Goal: Information Seeking & Learning: Learn about a topic

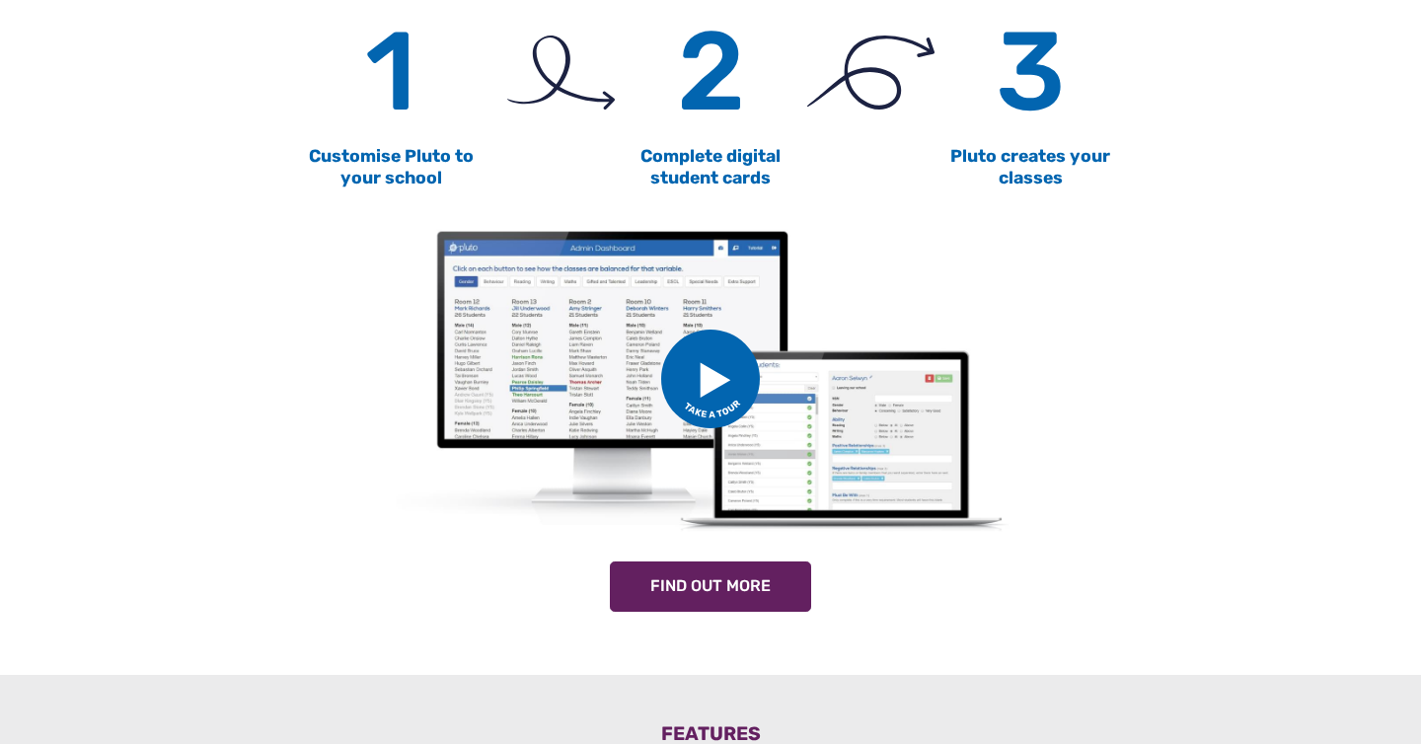
scroll to position [1065, 0]
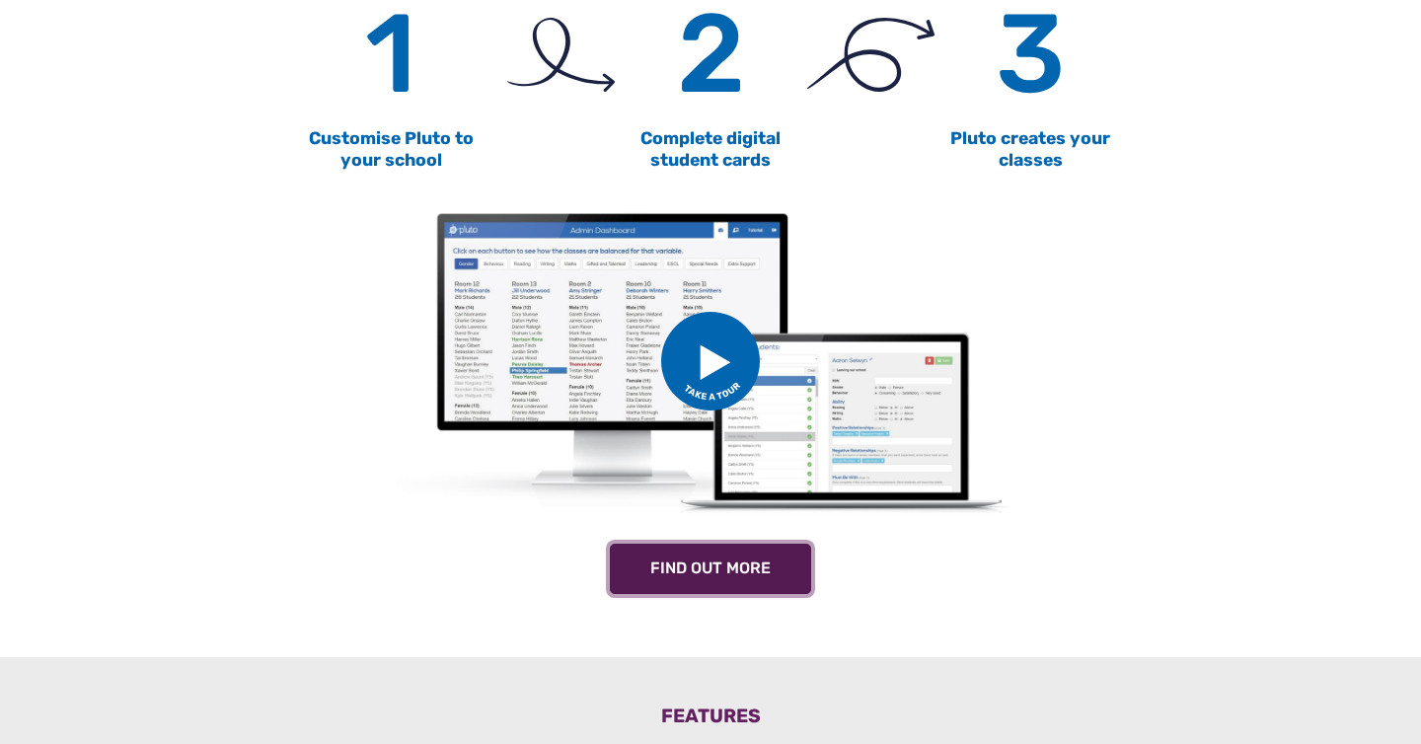
click at [765, 575] on link "Find out more" at bounding box center [710, 569] width 201 height 51
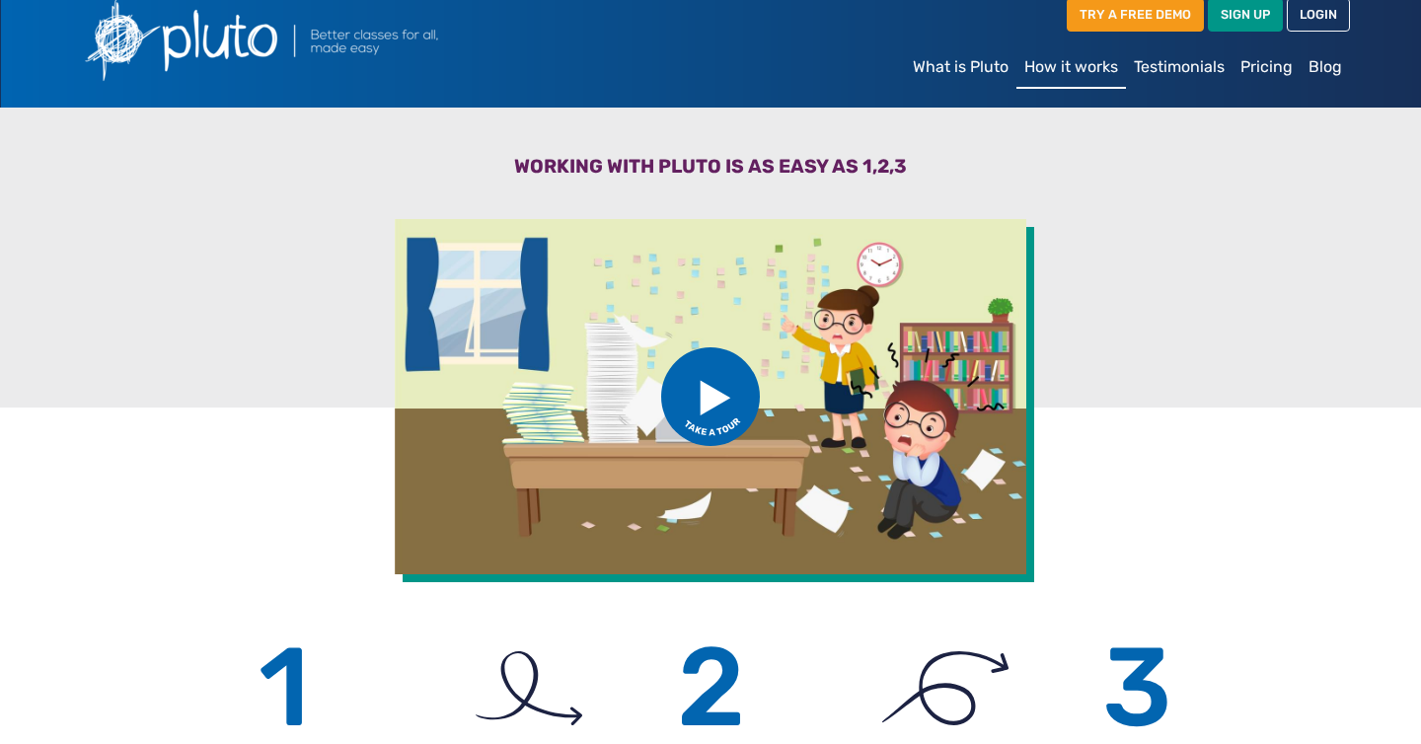
scroll to position [33, 0]
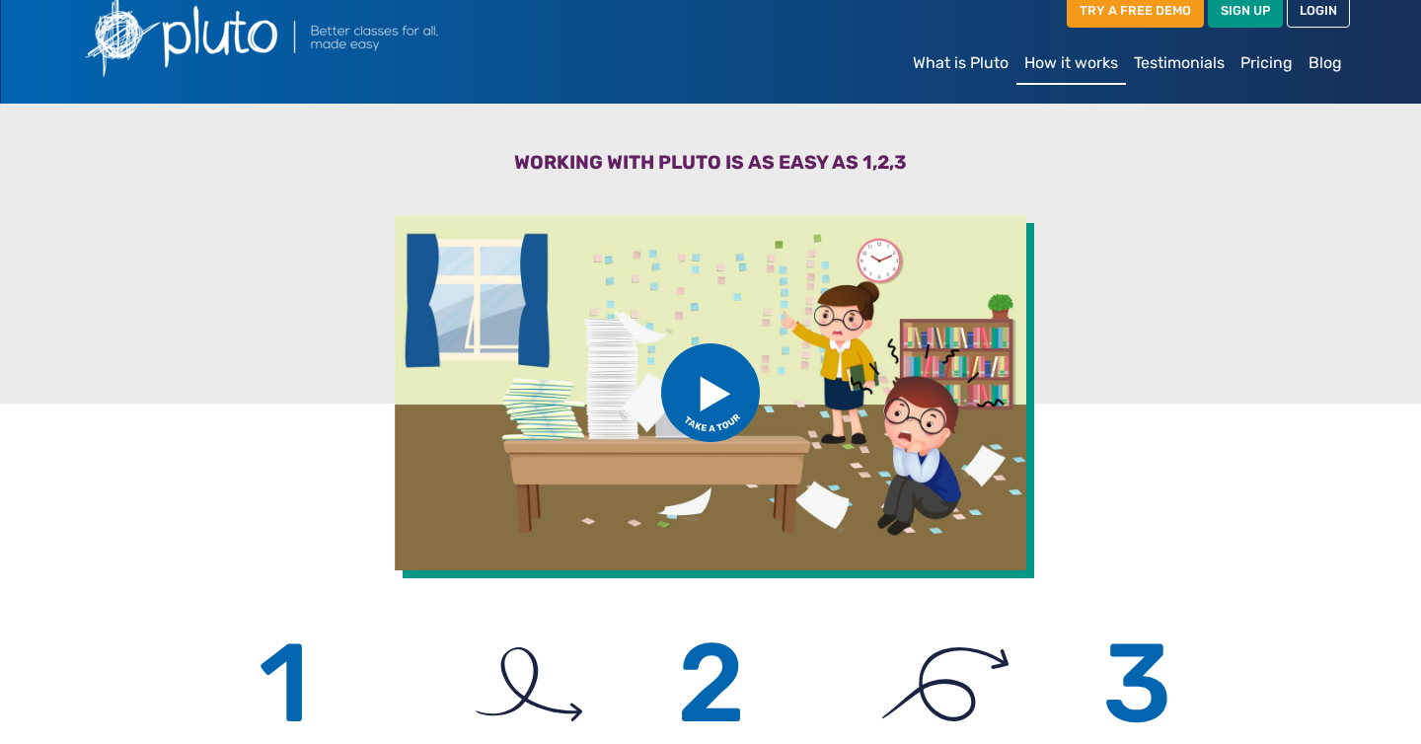
click at [1190, 60] on link "Testimonials" at bounding box center [1179, 62] width 107 height 39
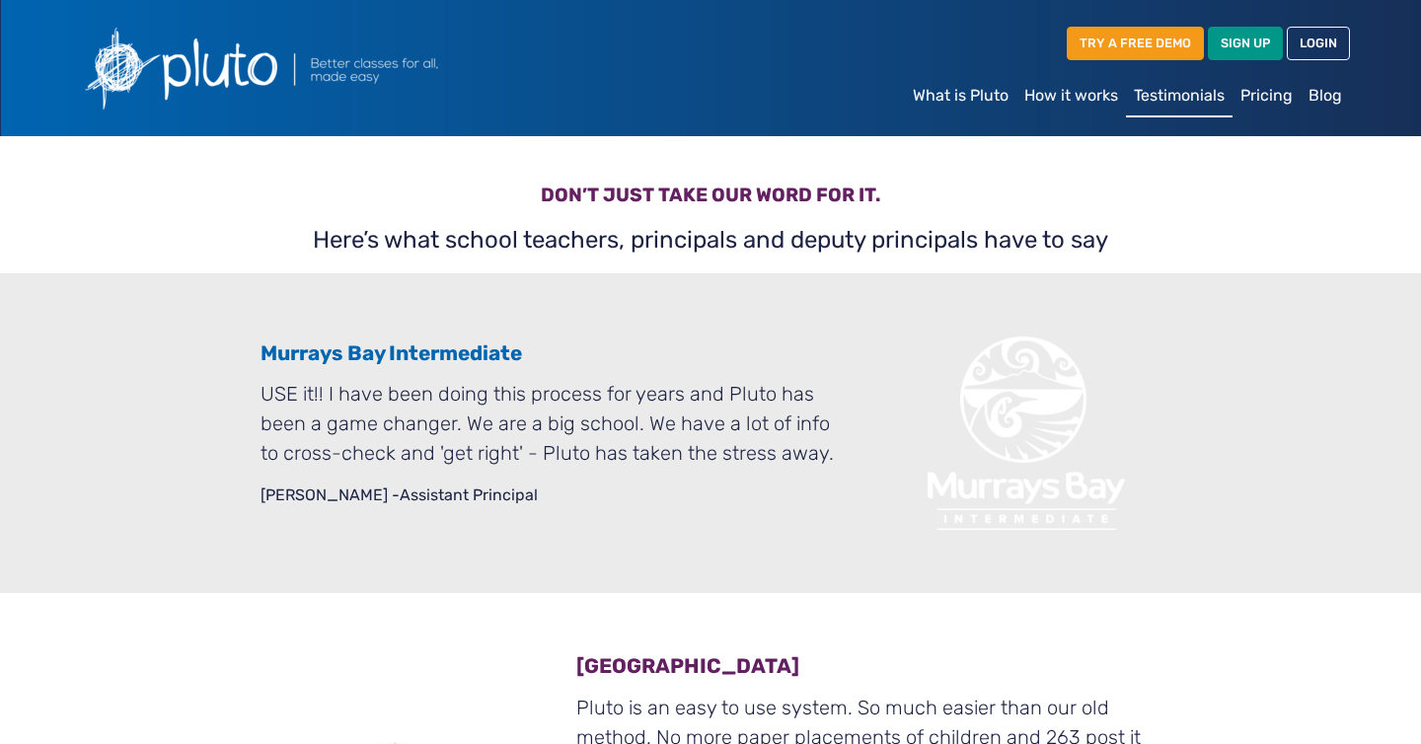
click at [963, 94] on link "What is Pluto" at bounding box center [960, 95] width 111 height 39
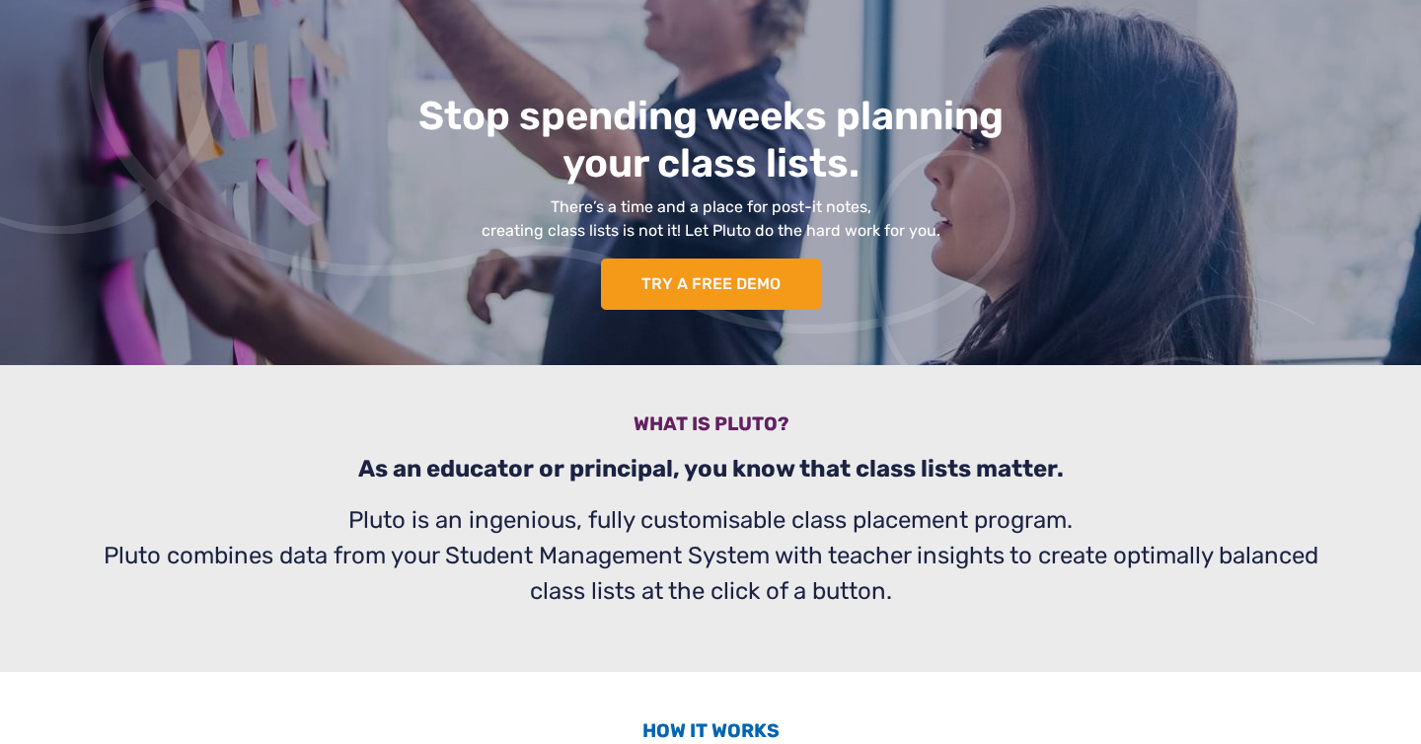
scroll to position [264, 0]
